Goal: Task Accomplishment & Management: Manage account settings

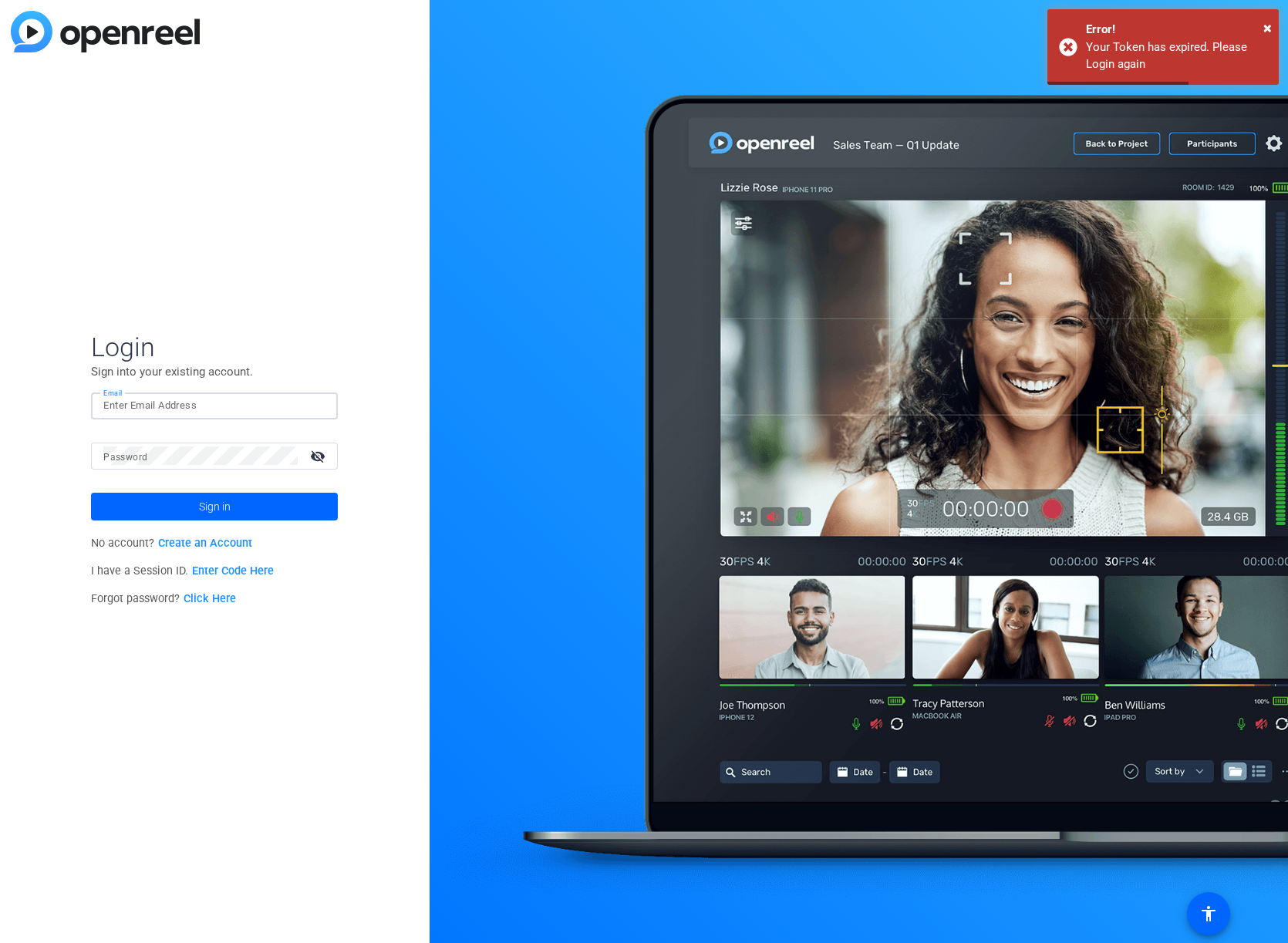
click at [179, 410] on input "Email" at bounding box center [214, 405] width 222 height 18
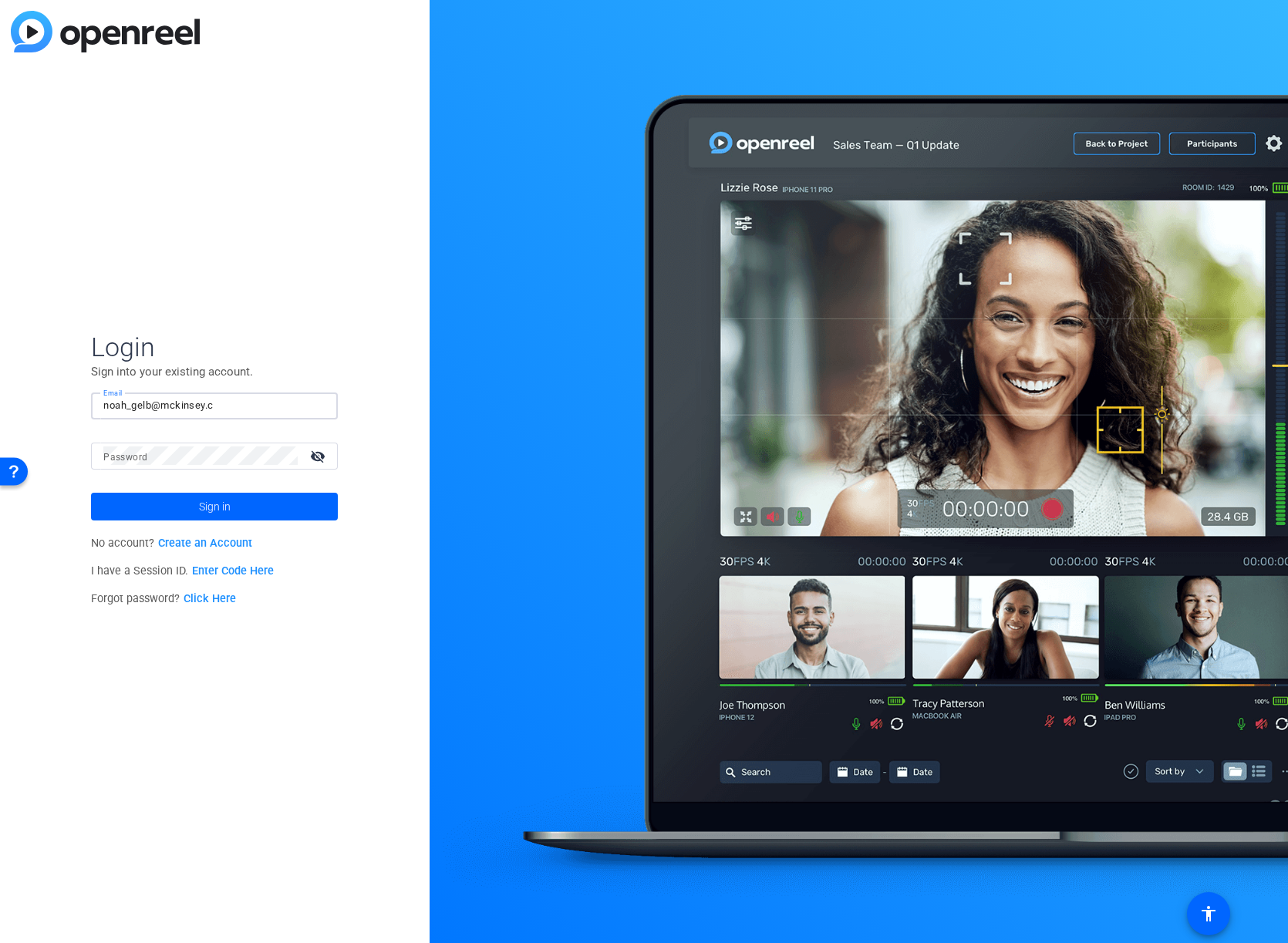
type input "[EMAIL_ADDRESS][DOMAIN_NAME]"
click at [91, 492] on button "Sign in" at bounding box center [214, 506] width 247 height 28
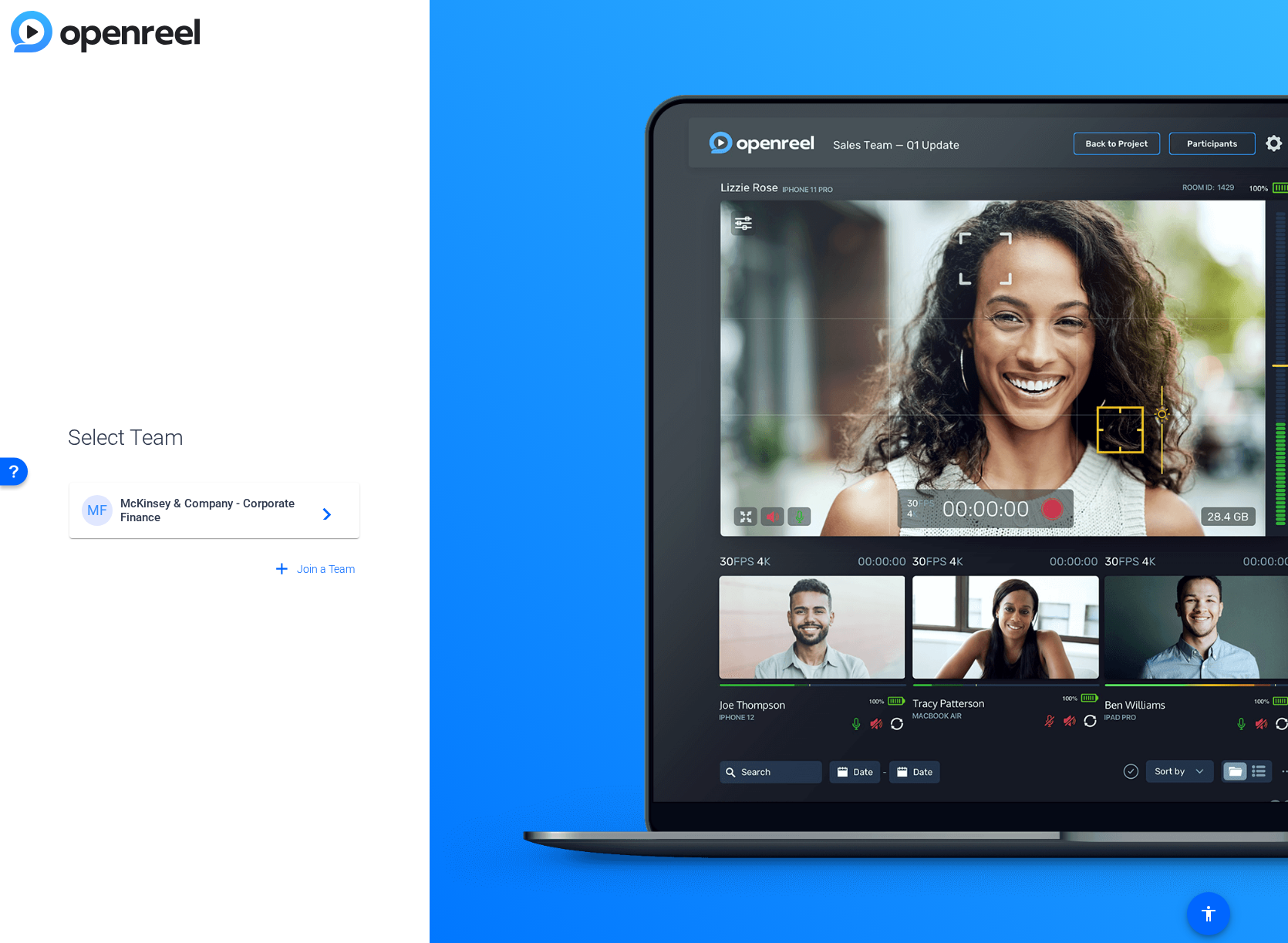
click at [212, 523] on span "McKinsey & Company - Corporate Finance" at bounding box center [217, 511] width 193 height 28
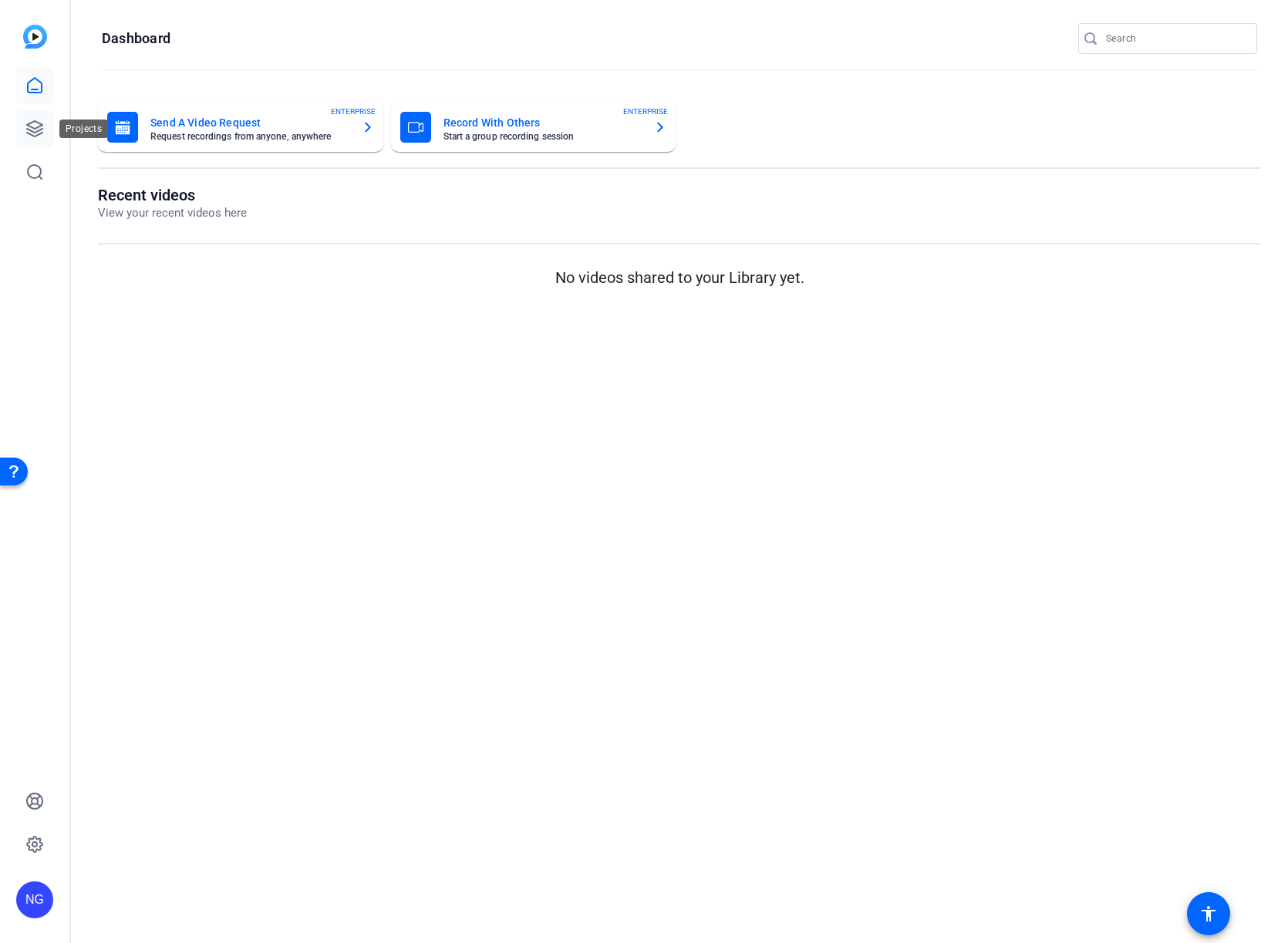
click at [37, 135] on icon at bounding box center [35, 129] width 16 height 16
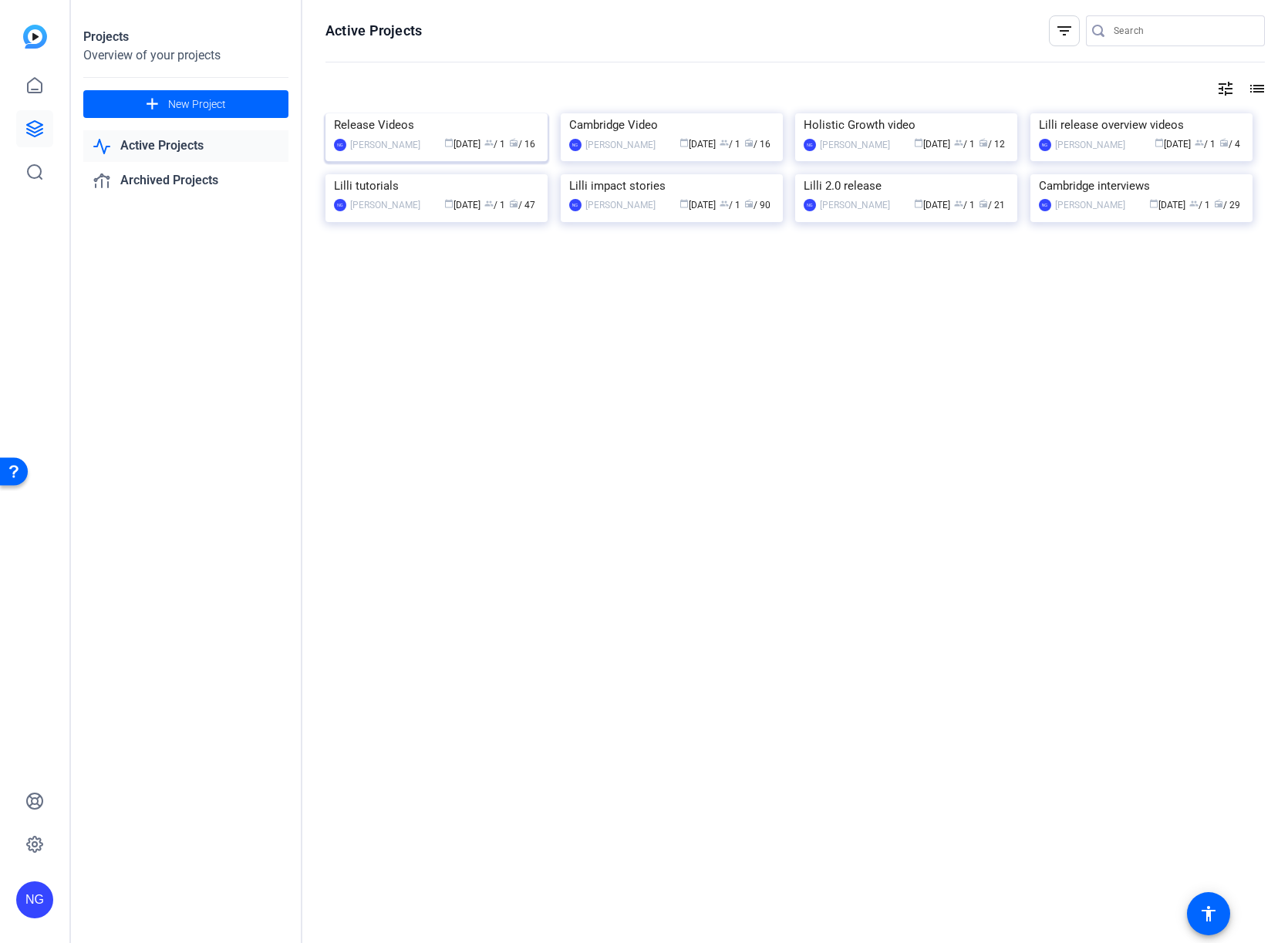
click at [485, 114] on img at bounding box center [437, 114] width 222 height 0
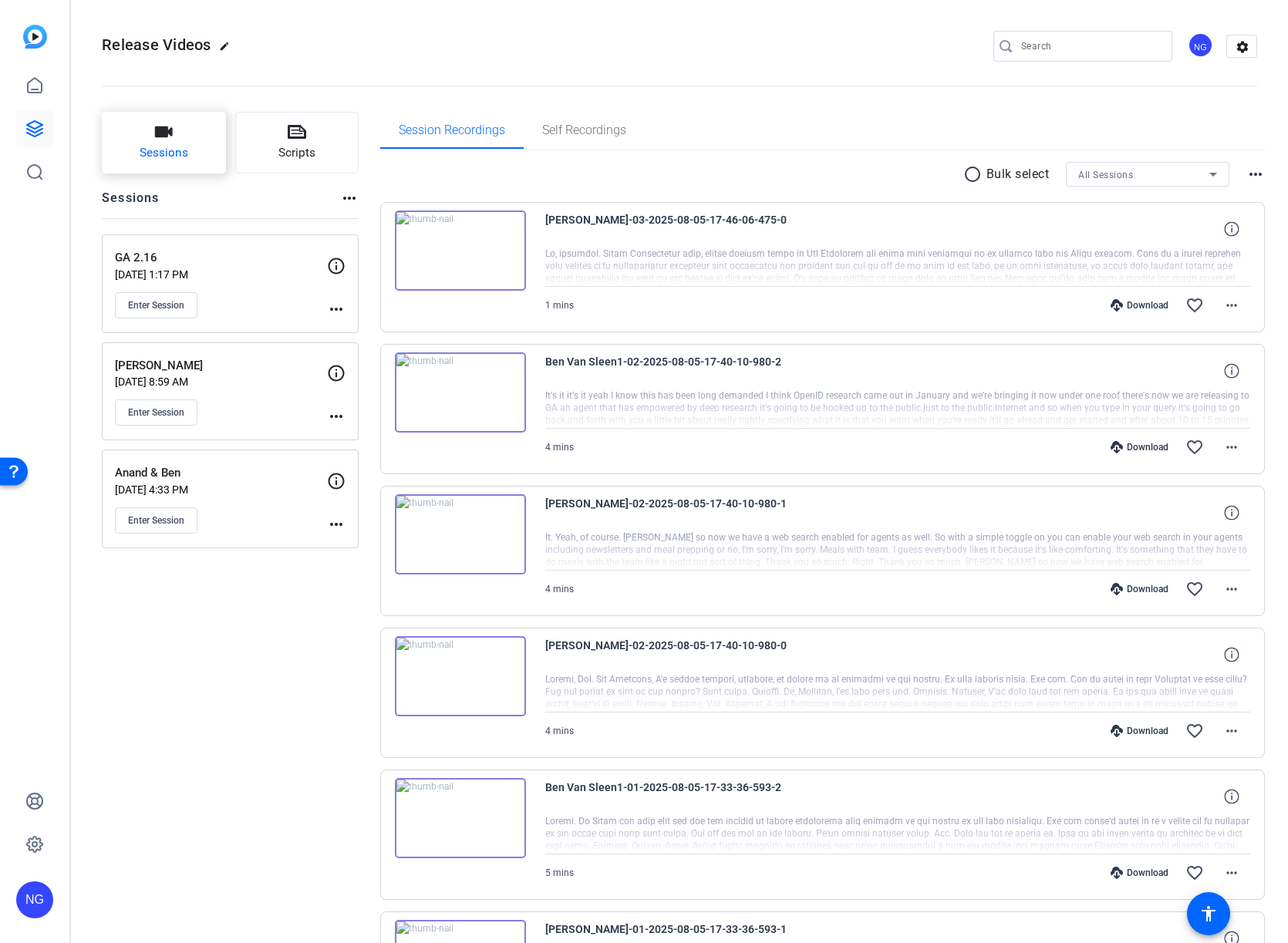
click at [153, 135] on button "Sessions" at bounding box center [164, 142] width 124 height 62
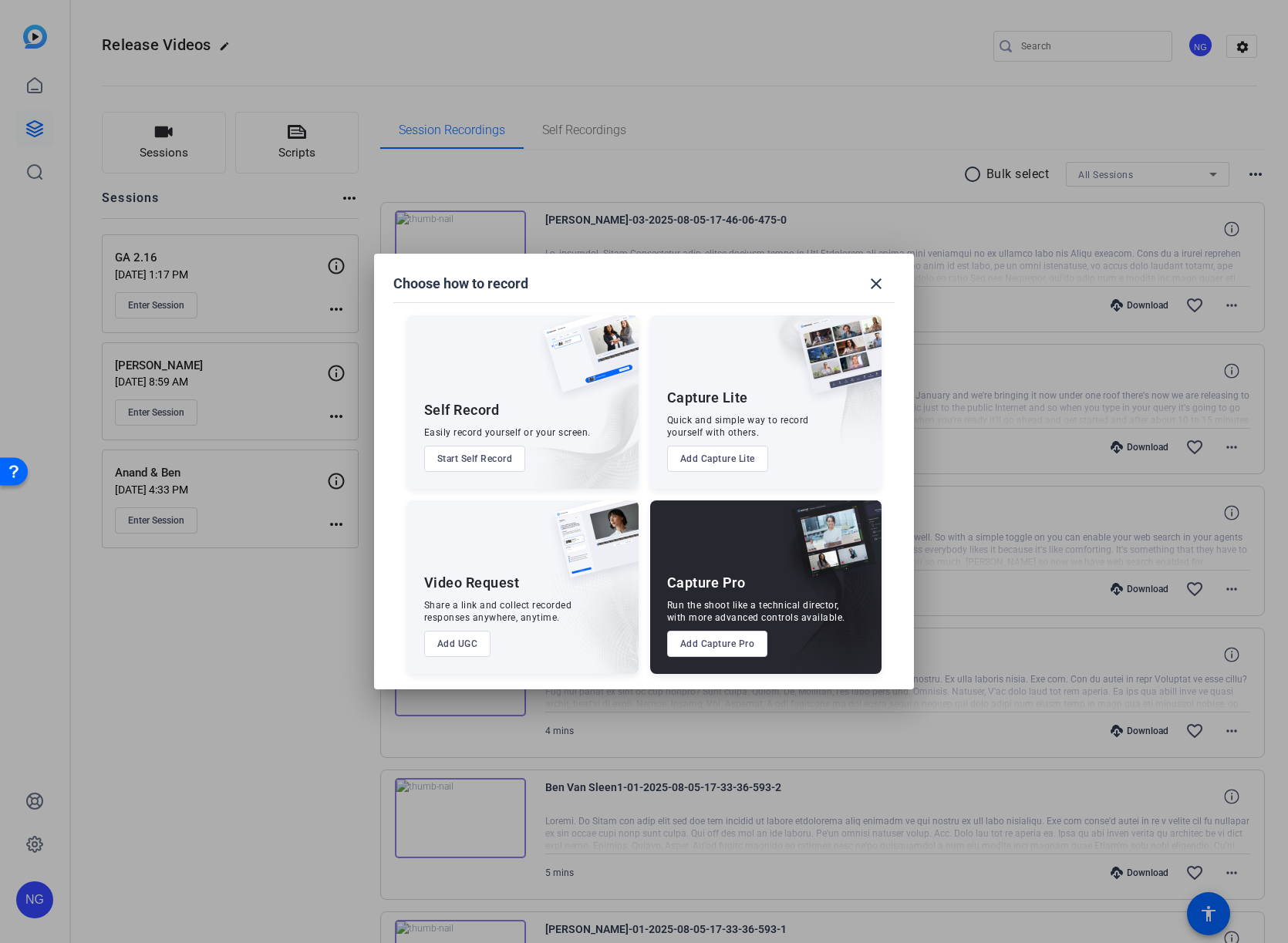
click at [729, 640] on button "Add Capture Pro" at bounding box center [718, 644] width 101 height 26
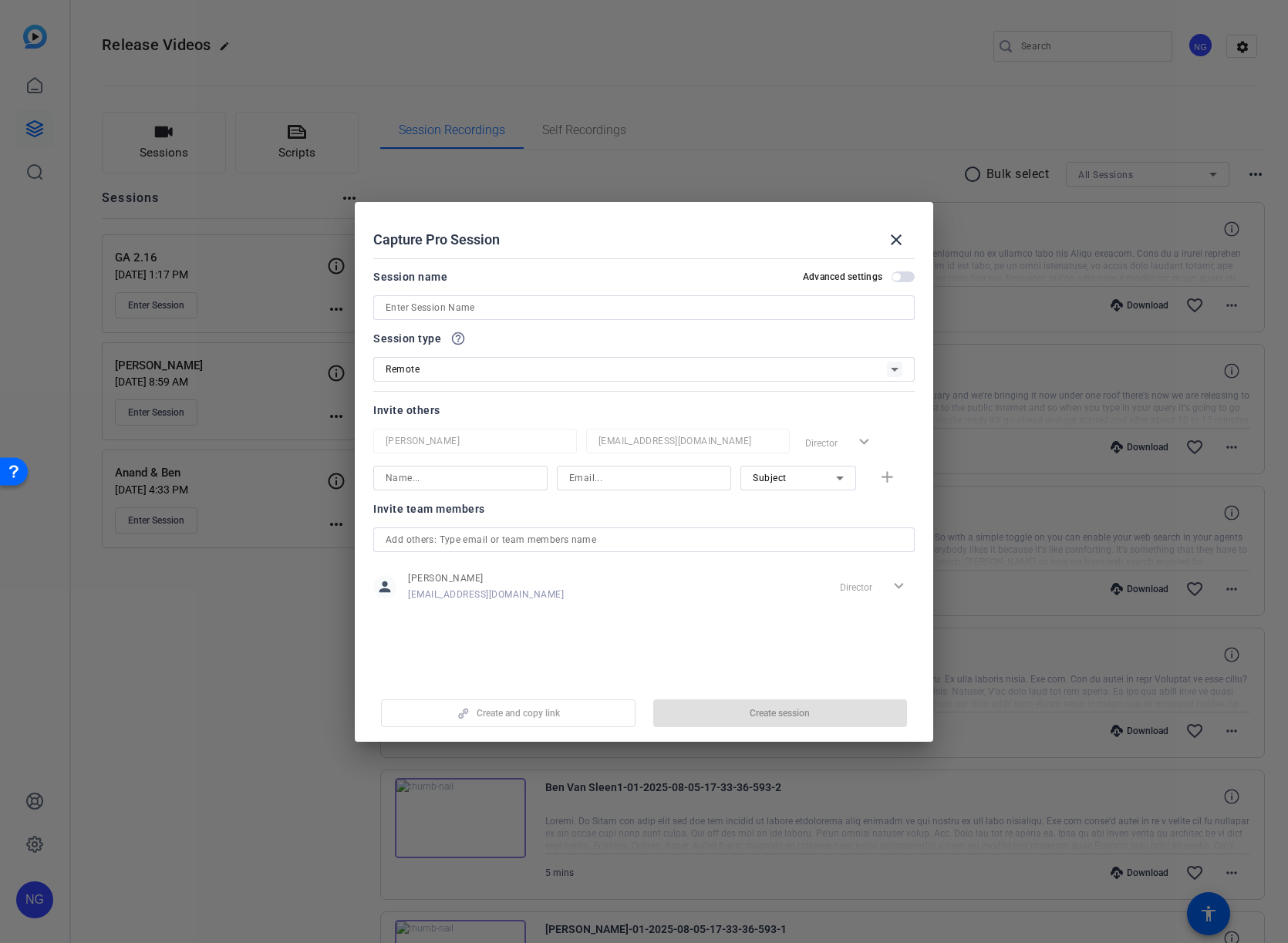
click at [579, 306] on input at bounding box center [644, 307] width 517 height 18
type input "townhall demos"
click at [743, 714] on span "button" at bounding box center [780, 713] width 254 height 37
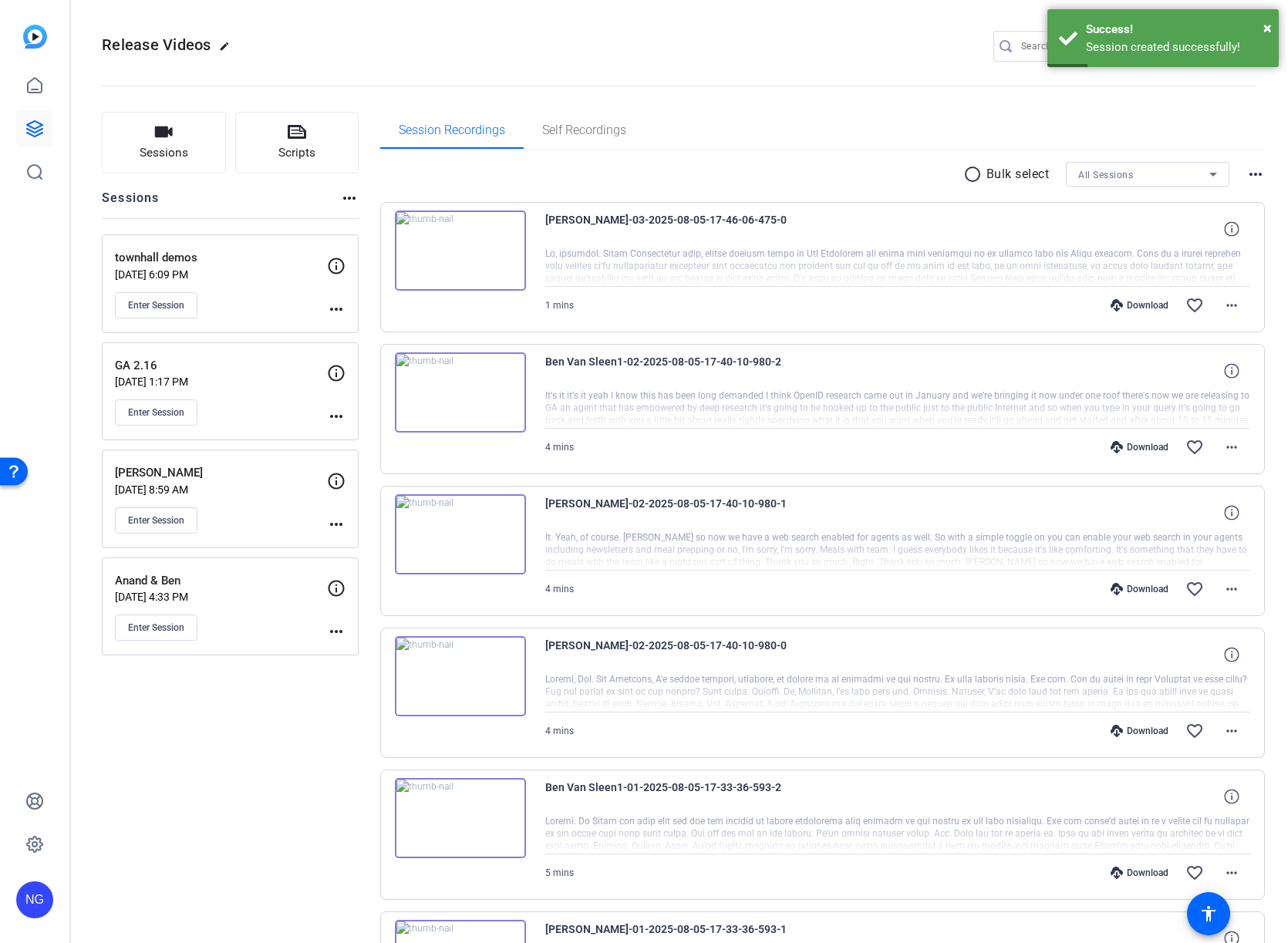
click at [1249, 175] on mat-icon "more_horiz" at bounding box center [1255, 174] width 18 height 18
click at [1250, 153] on div at bounding box center [644, 472] width 1288 height 943
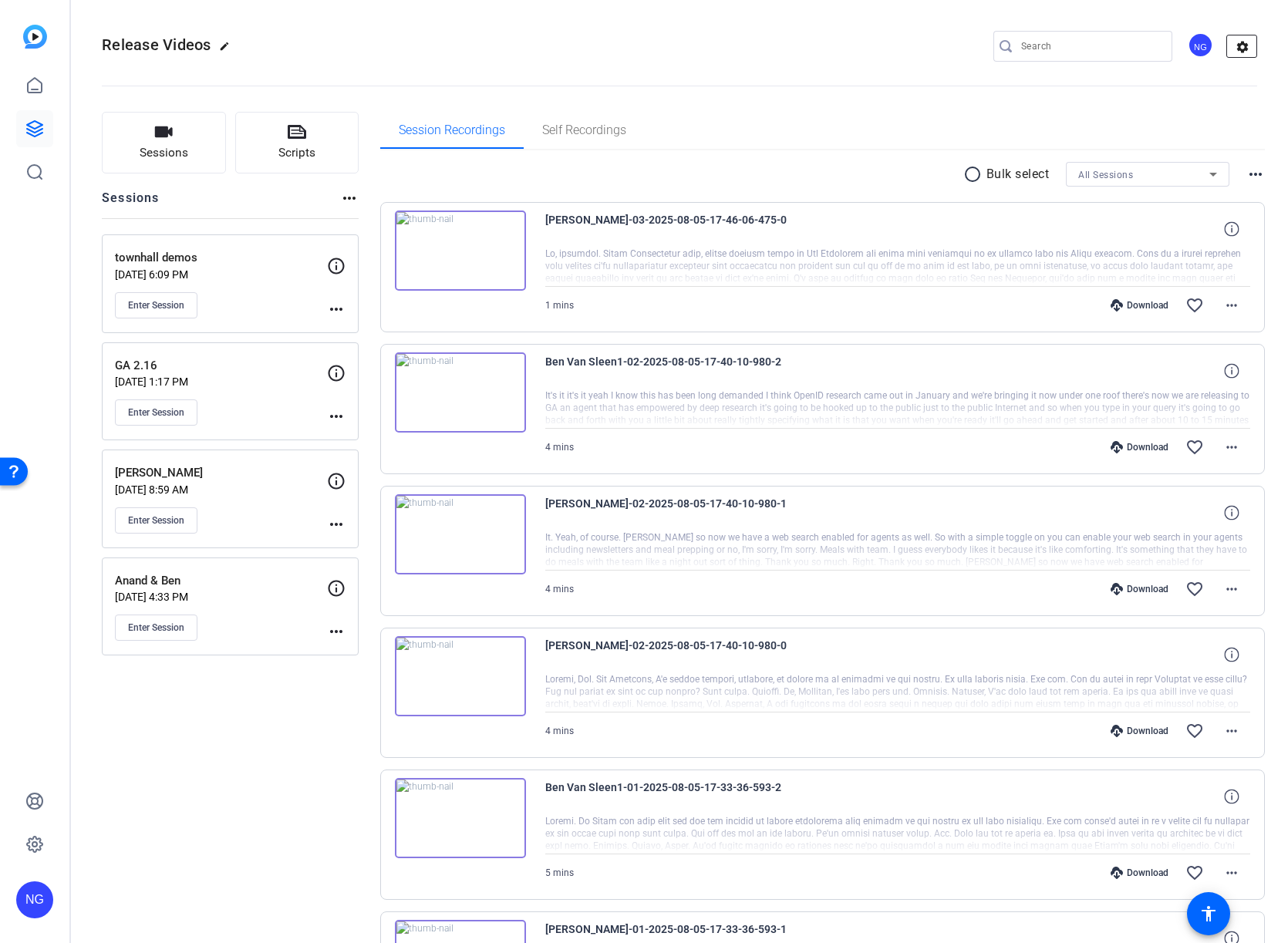
click at [1245, 46] on mat-icon "settings" at bounding box center [1242, 47] width 31 height 23
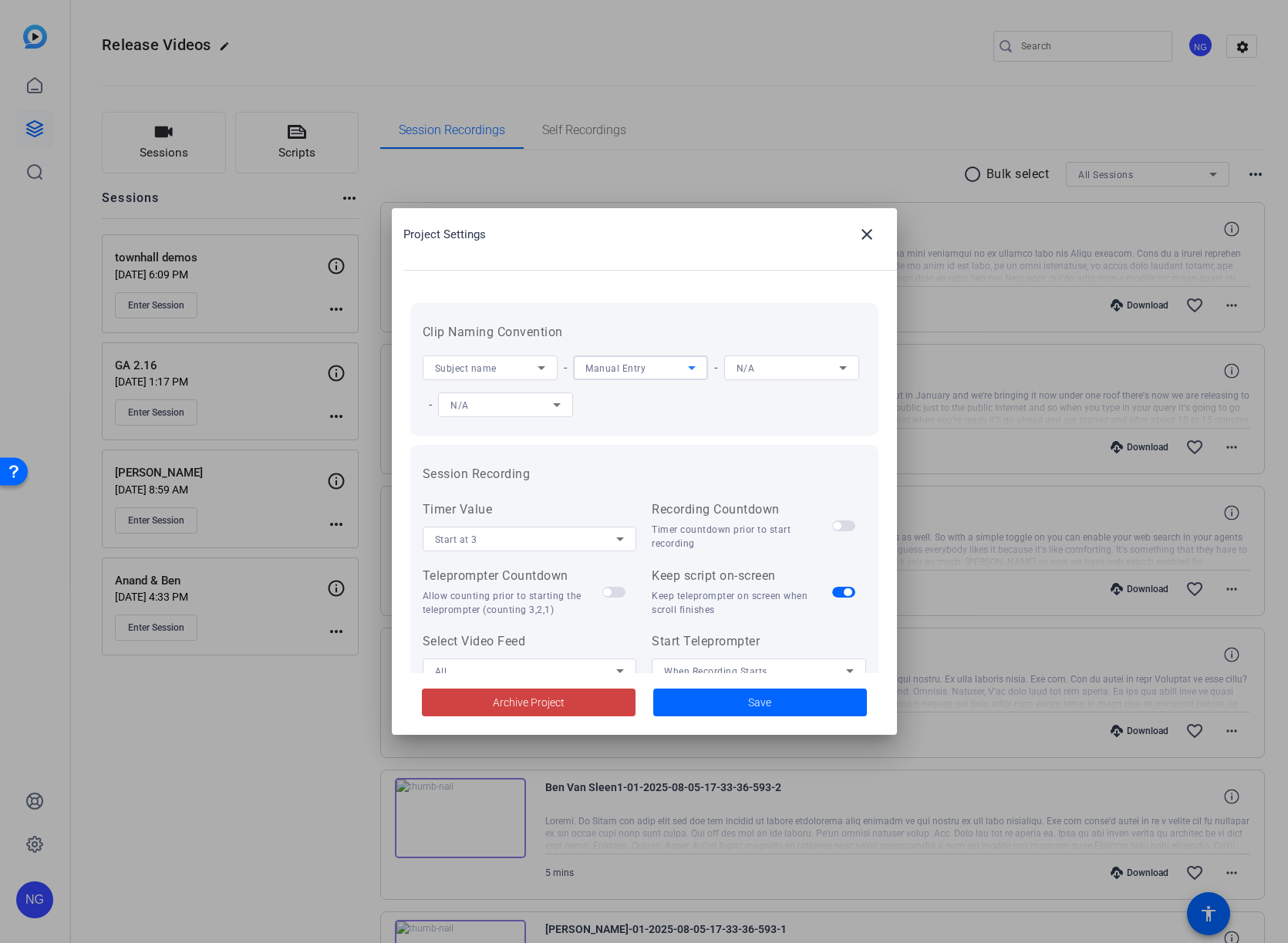
click at [662, 369] on div "Manual Entry" at bounding box center [636, 368] width 102 height 19
click at [689, 310] on div at bounding box center [644, 472] width 1288 height 943
click at [754, 707] on span "Save" at bounding box center [759, 703] width 23 height 17
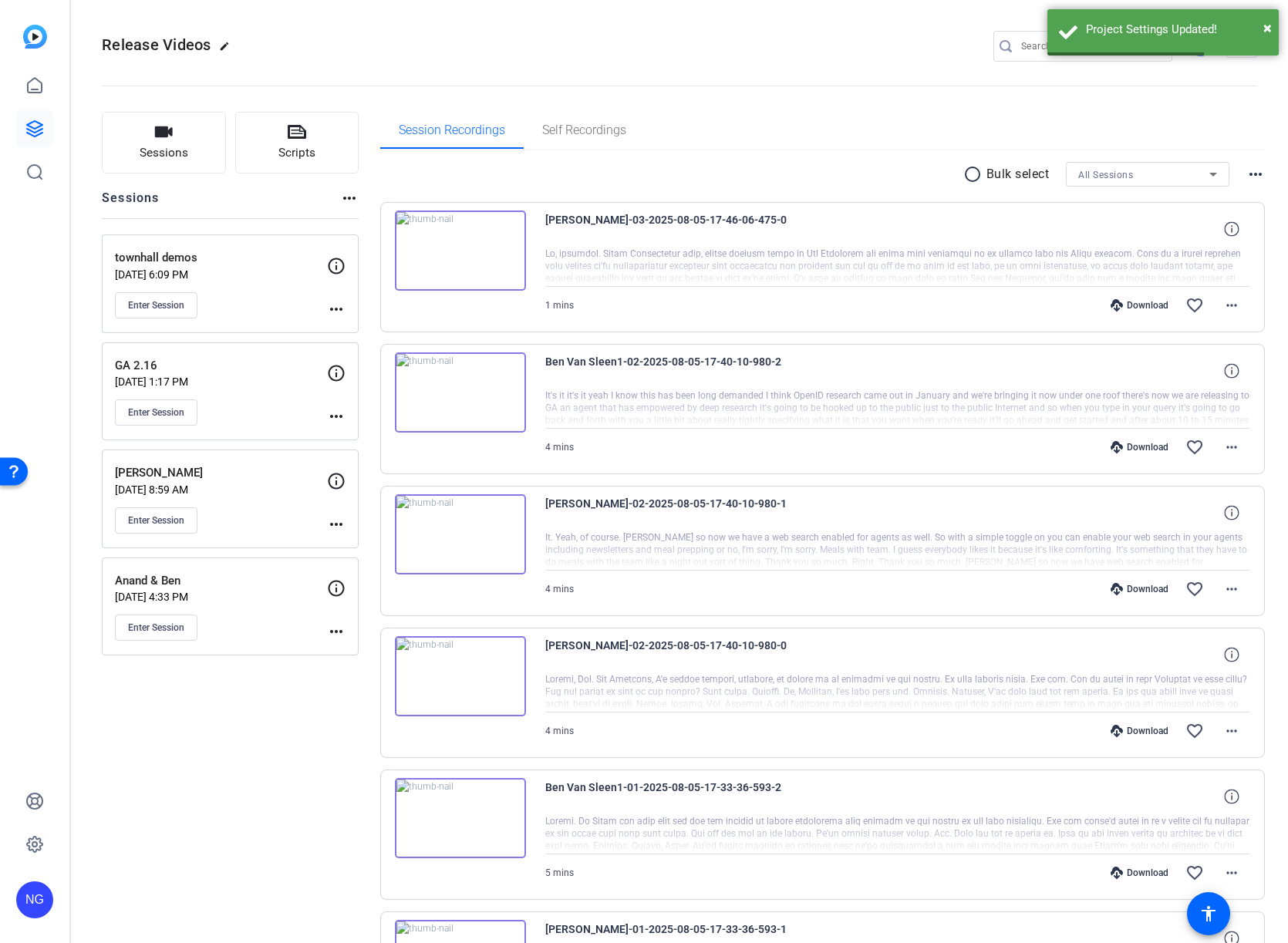
click at [334, 309] on mat-icon "more_horiz" at bounding box center [335, 308] width 18 height 18
click at [362, 333] on span "Edit Session" at bounding box center [375, 331] width 70 height 18
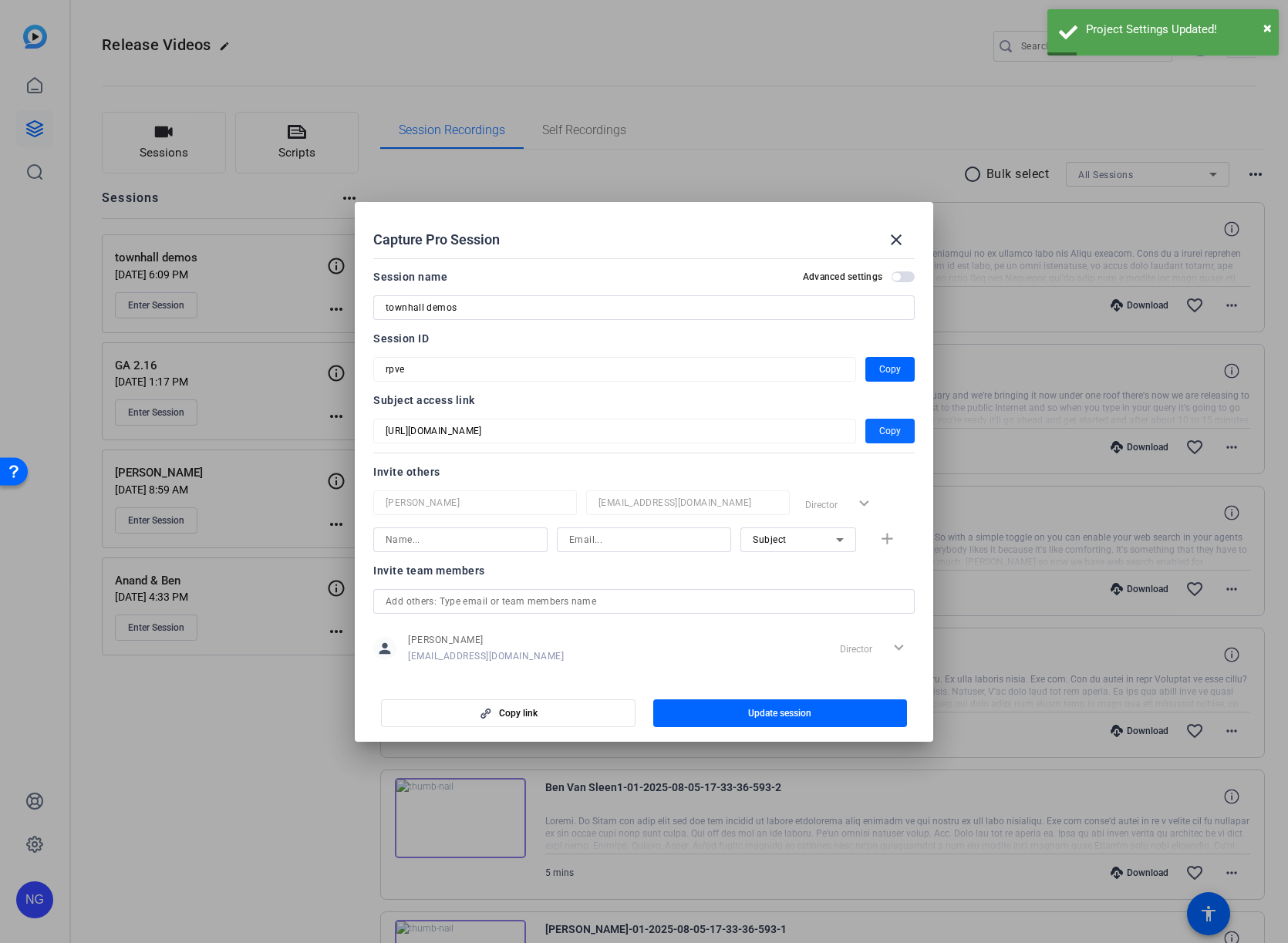
click at [891, 433] on span "Copy" at bounding box center [890, 430] width 22 height 18
